Goal: Find specific page/section: Find specific page/section

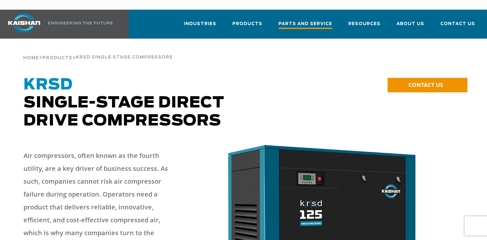
click at [302, 20] on span "Parts and Service" at bounding box center [305, 24] width 54 height 9
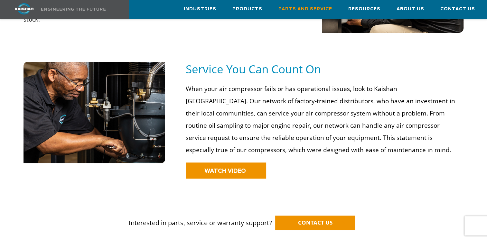
scroll to position [383, 0]
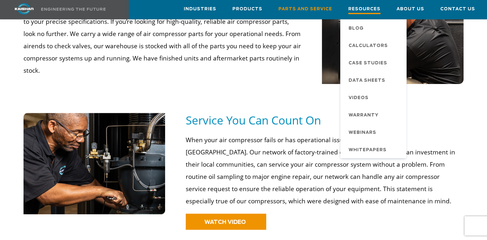
click at [355, 9] on span "Resources" at bounding box center [364, 9] width 32 height 9
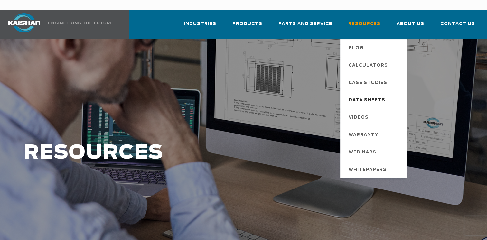
click at [369, 95] on span "Data Sheets" at bounding box center [366, 100] width 37 height 11
